Goal: Information Seeking & Learning: Learn about a topic

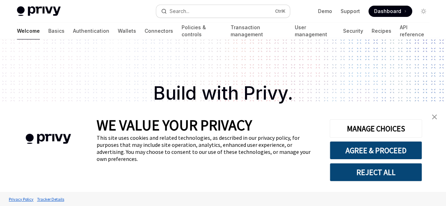
click at [201, 10] on button "Search... Ctrl K" at bounding box center [223, 11] width 134 height 13
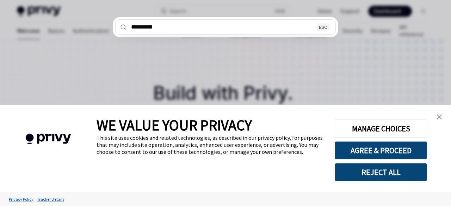
type input "**********"
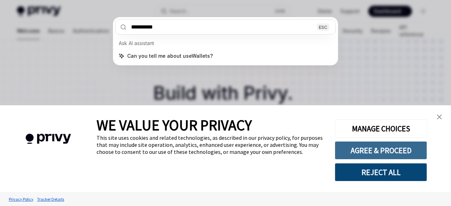
click at [379, 153] on button "AGREE & PROCEED" at bounding box center [381, 150] width 92 height 18
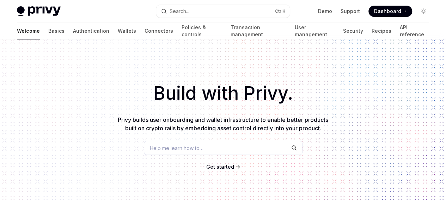
type textarea "*"
click at [234, 12] on button "Search... Ctrl K" at bounding box center [223, 11] width 134 height 13
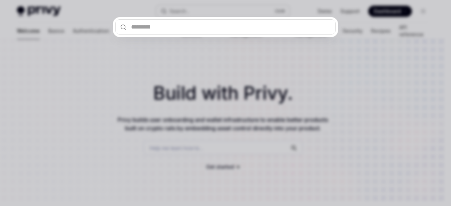
type input "*"
type textarea "*"
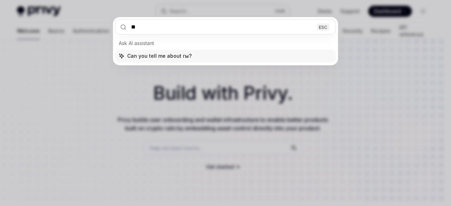
type input "*"
type input "*********"
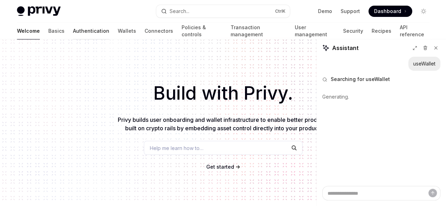
click at [73, 27] on link "Authentication" at bounding box center [91, 31] width 36 height 17
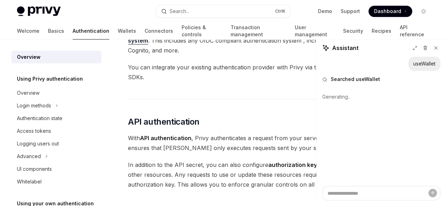
scroll to position [363, 0]
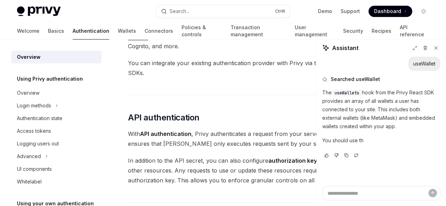
click at [205, 40] on link "existing authentication system" at bounding box center [271, 31] width 287 height 17
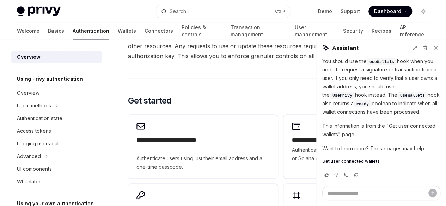
scroll to position [97, 0]
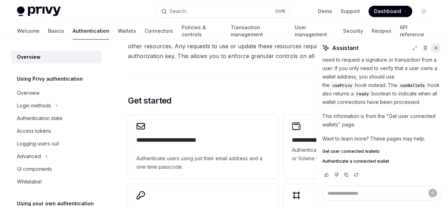
click at [436, 48] on icon at bounding box center [435, 48] width 3 height 3
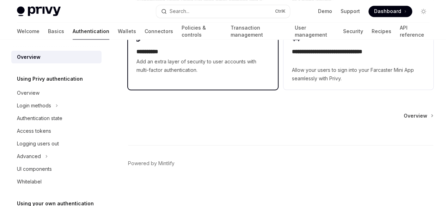
scroll to position [790, 0]
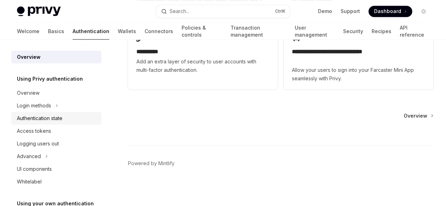
click at [57, 118] on div "Authentication state" at bounding box center [39, 118] width 45 height 8
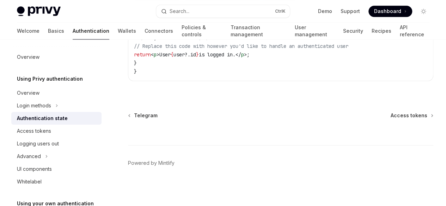
scroll to position [407, 0]
click at [391, 119] on span "Access tokens" at bounding box center [409, 115] width 37 height 7
type textarea "*"
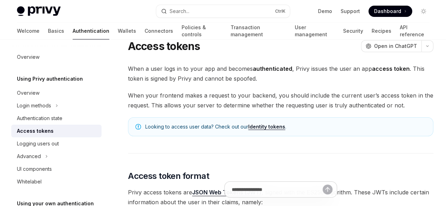
scroll to position [26, 0]
